Goal: Task Accomplishment & Management: Manage account settings

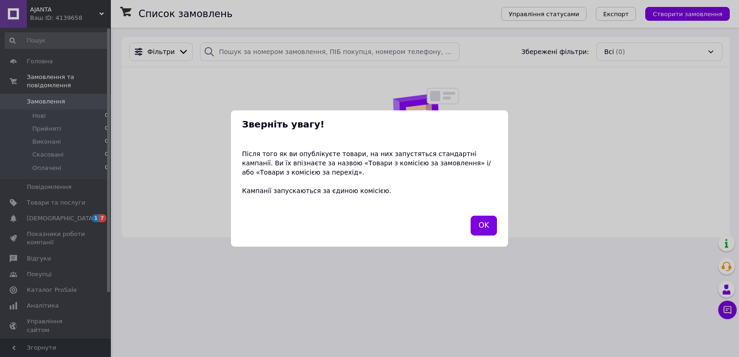
click at [471, 234] on div "OK" at bounding box center [484, 226] width 30 height 24
click at [488, 229] on button "OK" at bounding box center [484, 226] width 26 height 20
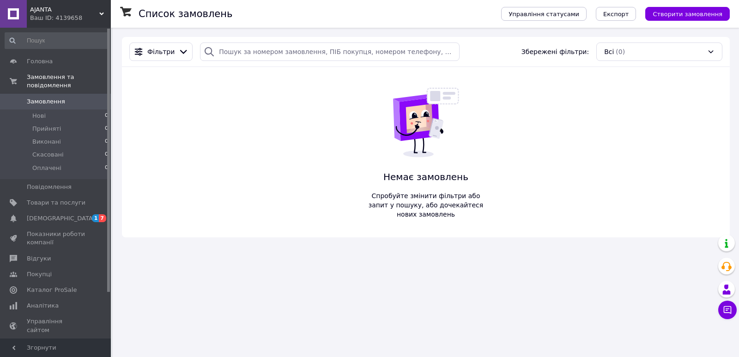
click at [93, 16] on div "Ваш ID: 4139658" at bounding box center [70, 18] width 81 height 8
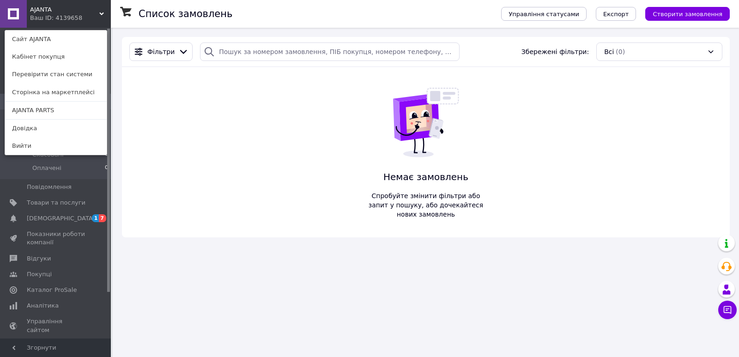
click at [173, 98] on div "Фільтри Збережені фільтри: Всі (0) Немає замовлень Спробуйте змінити фільтри аб…" at bounding box center [426, 137] width 608 height 200
click at [66, 214] on span "[DEMOGRAPHIC_DATA]" at bounding box center [56, 218] width 59 height 8
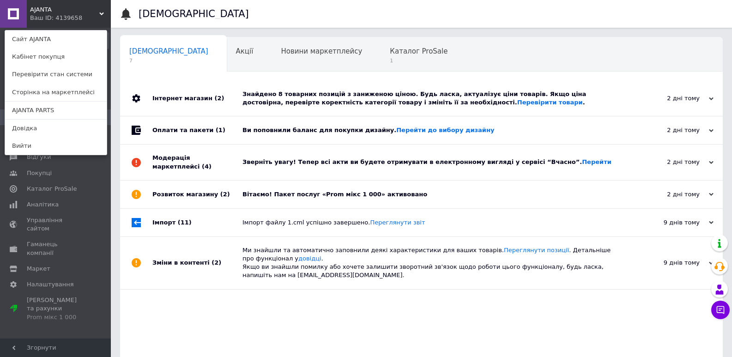
click at [295, 134] on div "Ви поповнили баланс для покупки дизайну. Перейти до вибору дизайну" at bounding box center [431, 130] width 379 height 8
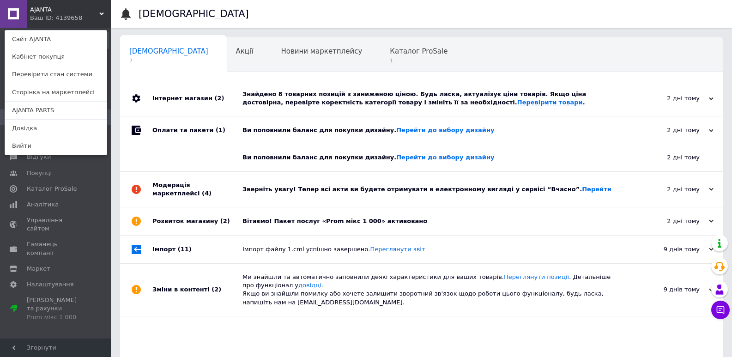
click at [517, 102] on link "Перевірити товари" at bounding box center [550, 102] width 66 height 7
